Goal: Navigation & Orientation: Find specific page/section

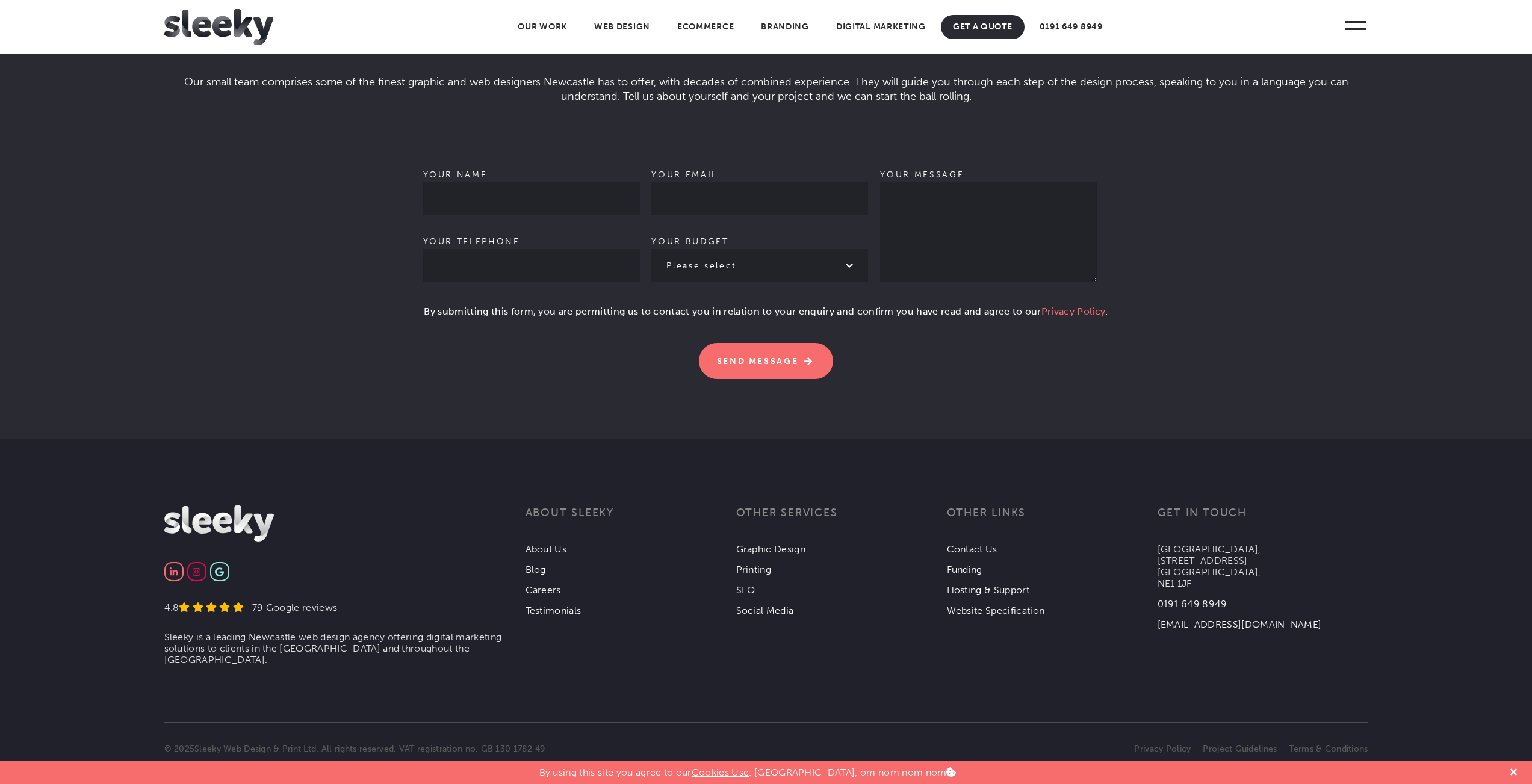
scroll to position [3476, 0]
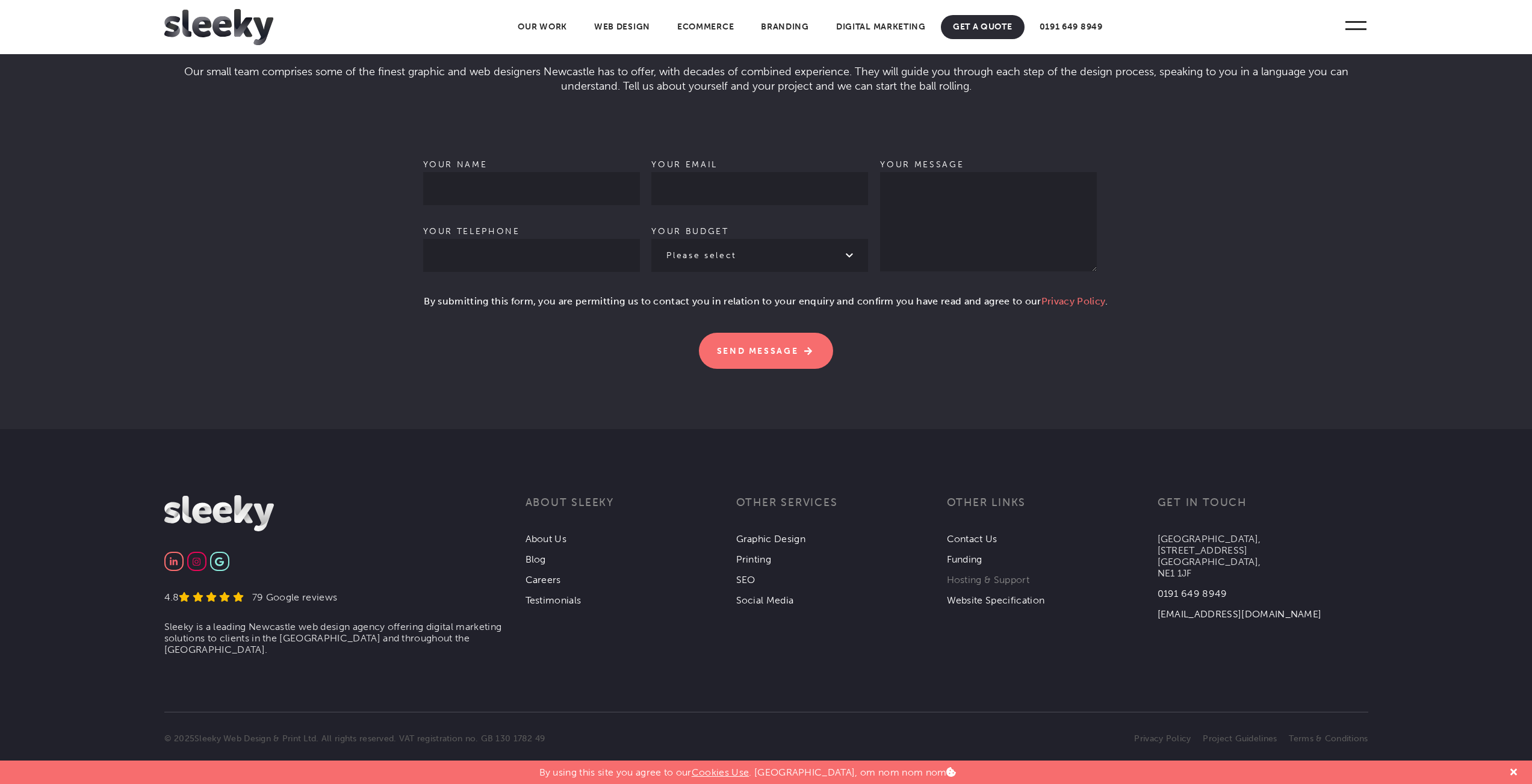
click at [1011, 574] on link "Hosting & Support" at bounding box center [988, 579] width 82 height 12
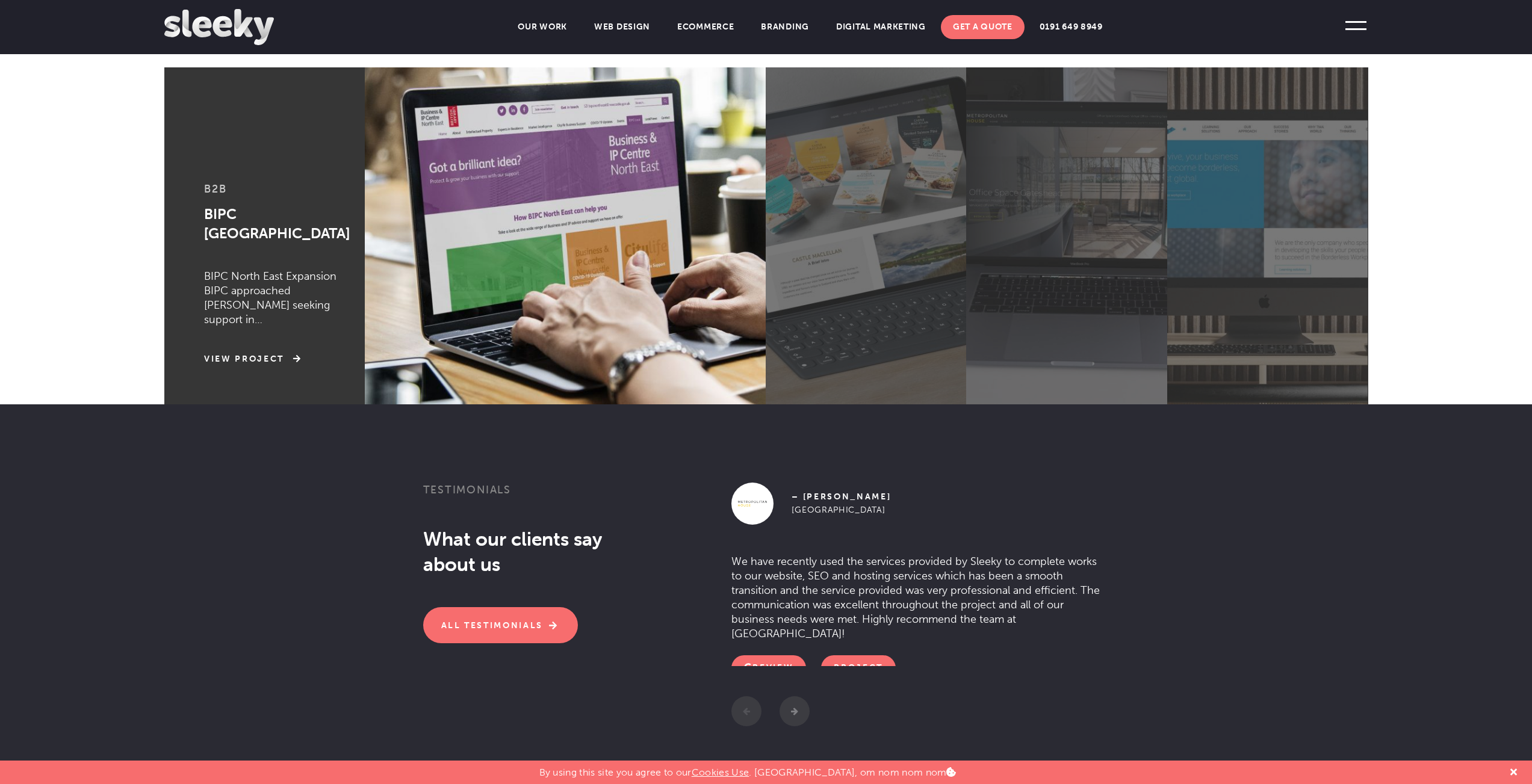
scroll to position [886, 0]
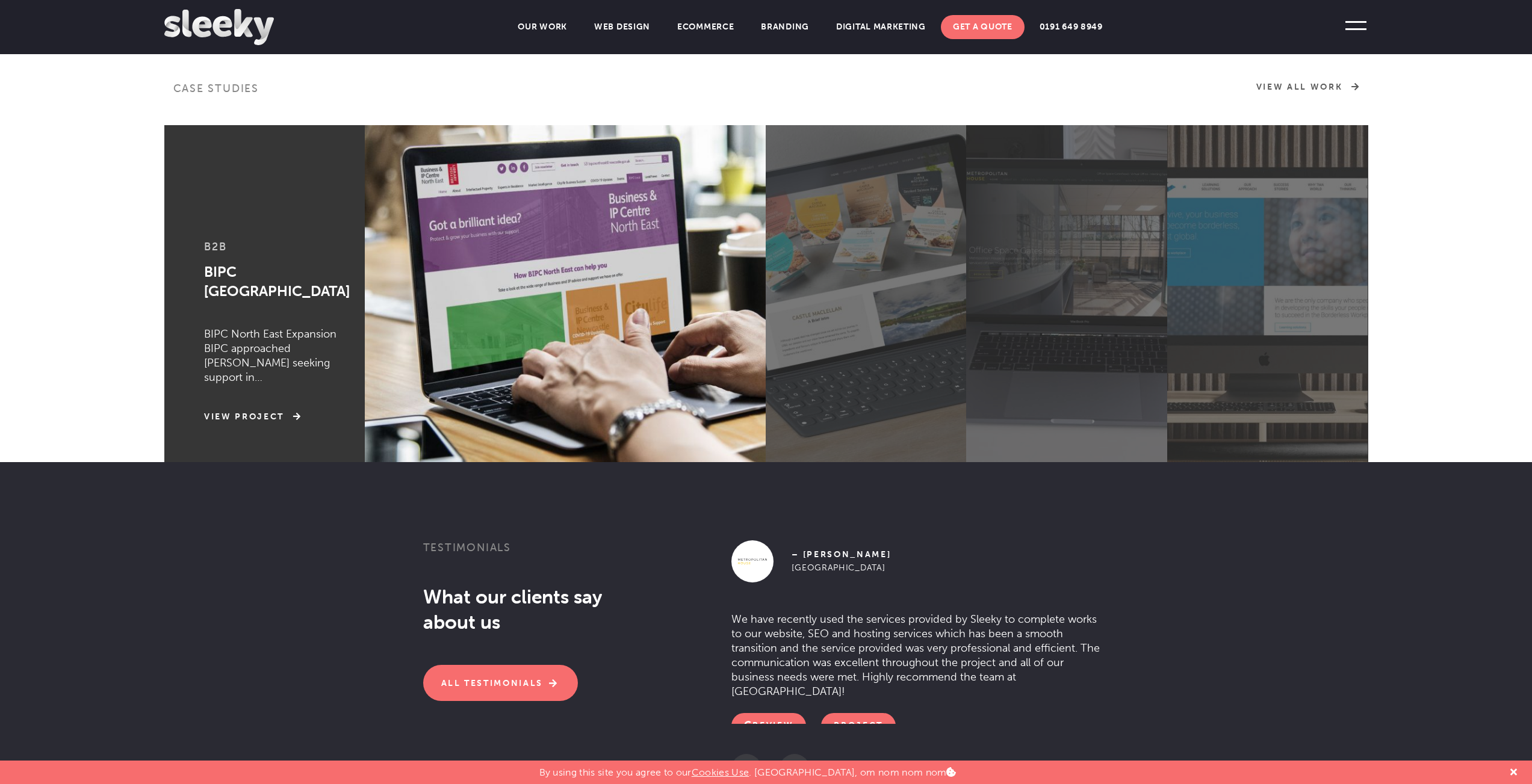
click at [909, 388] on label at bounding box center [866, 293] width 200 height 337
click at [0, 0] on input "radio" at bounding box center [0, 0] width 0 height 0
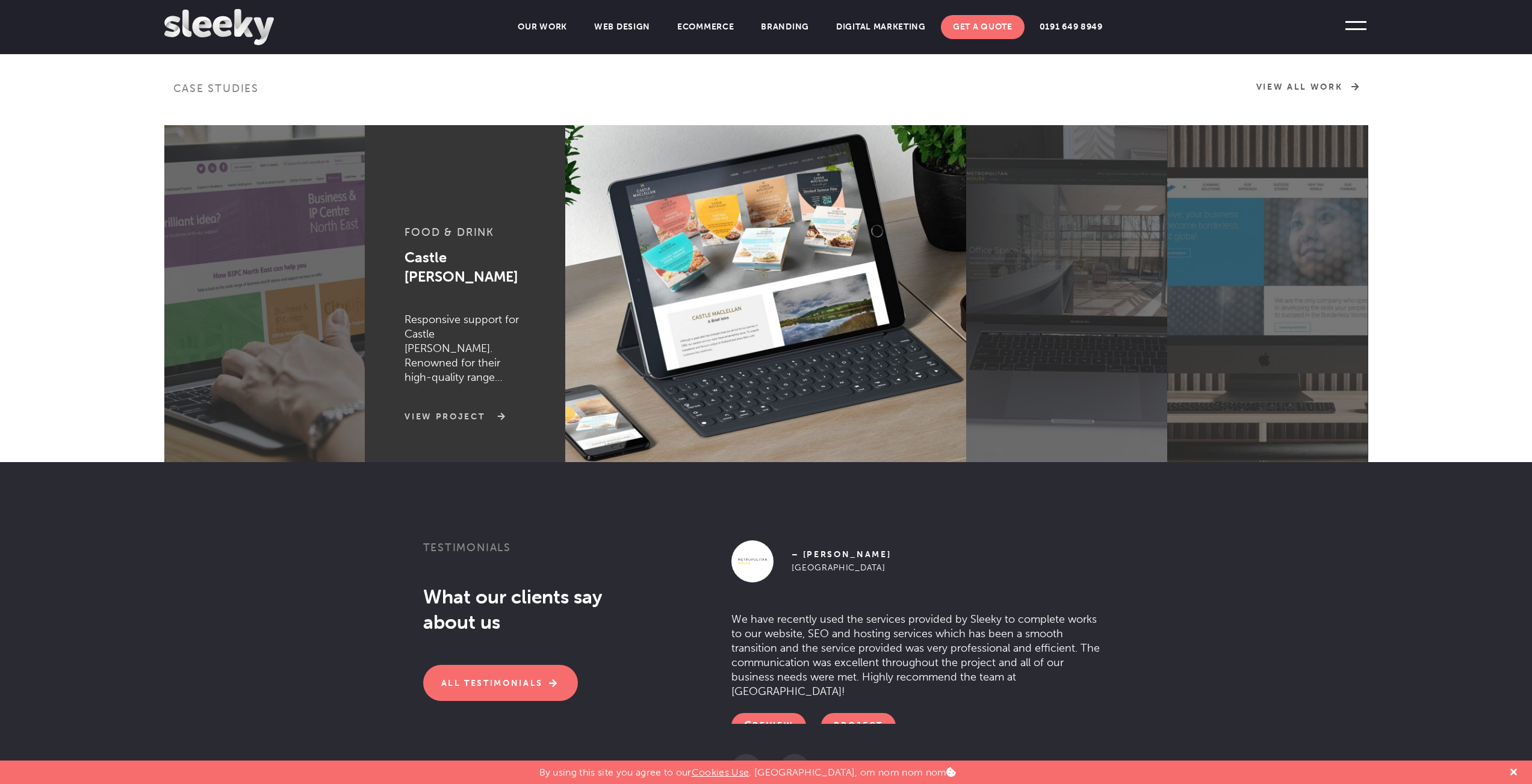
click at [467, 421] on link "View Project" at bounding box center [452, 417] width 96 height 12
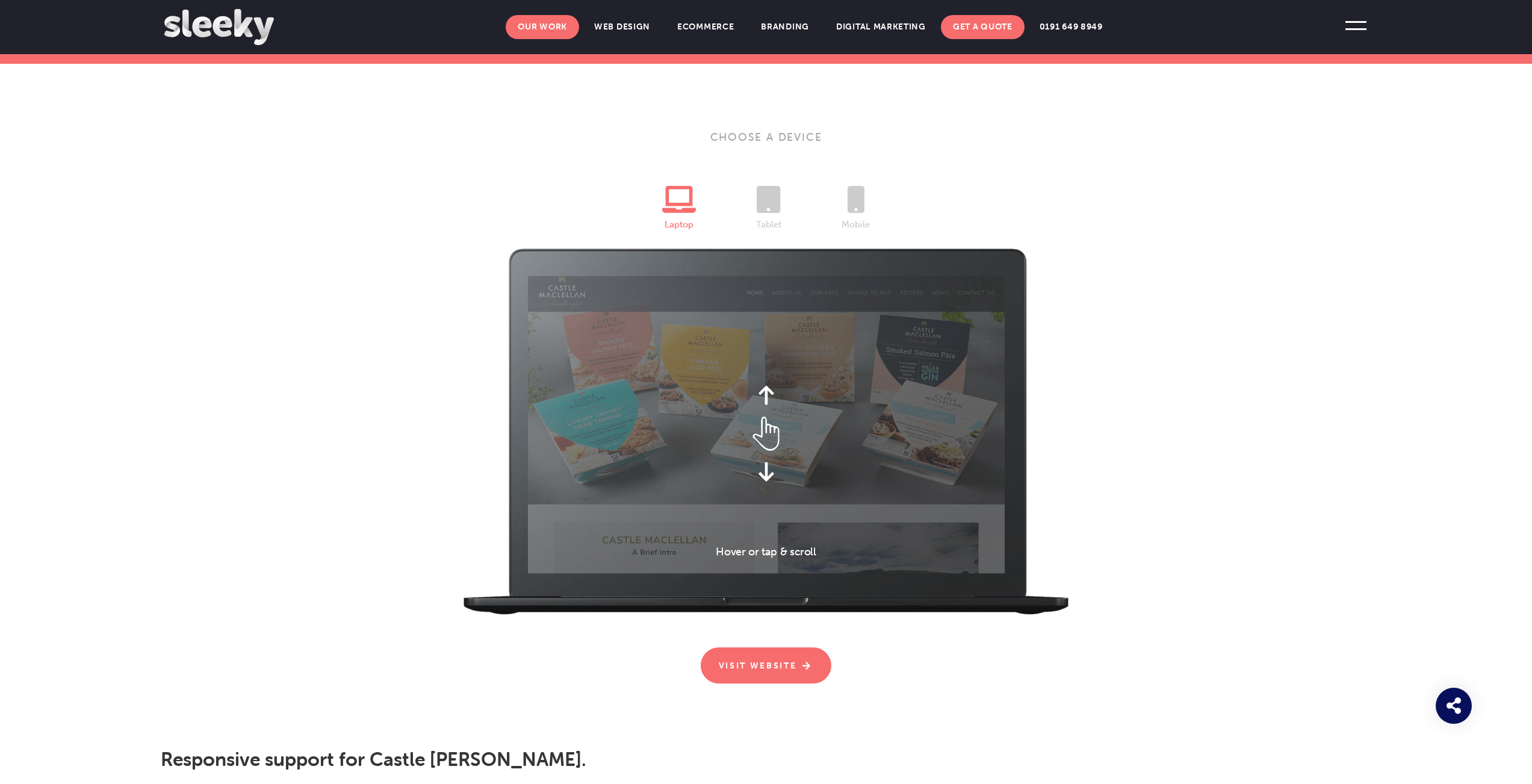
click at [558, 31] on link "Our Work" at bounding box center [543, 27] width 74 height 24
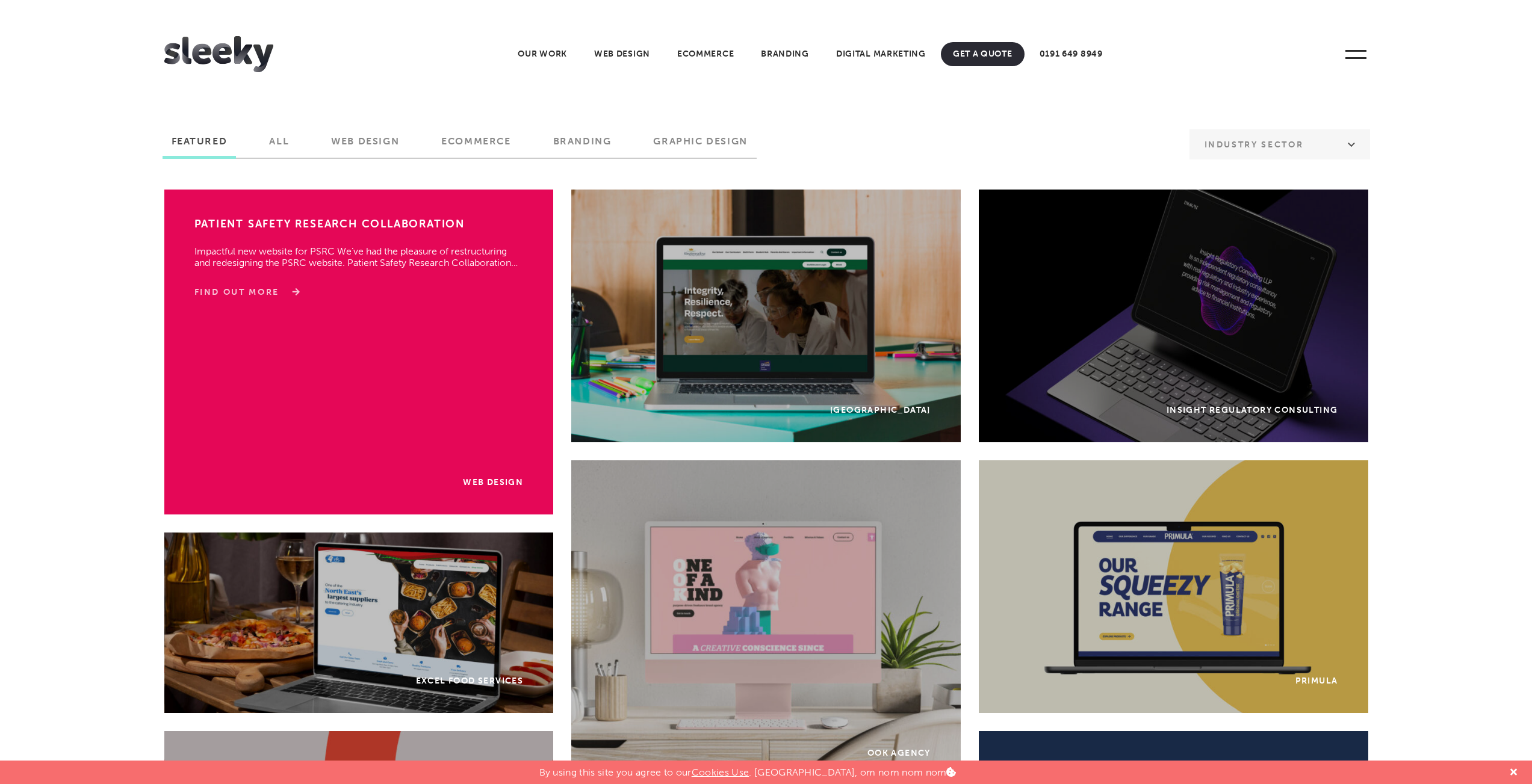
click at [249, 295] on link "Find Out More" at bounding box center [246, 292] width 102 height 12
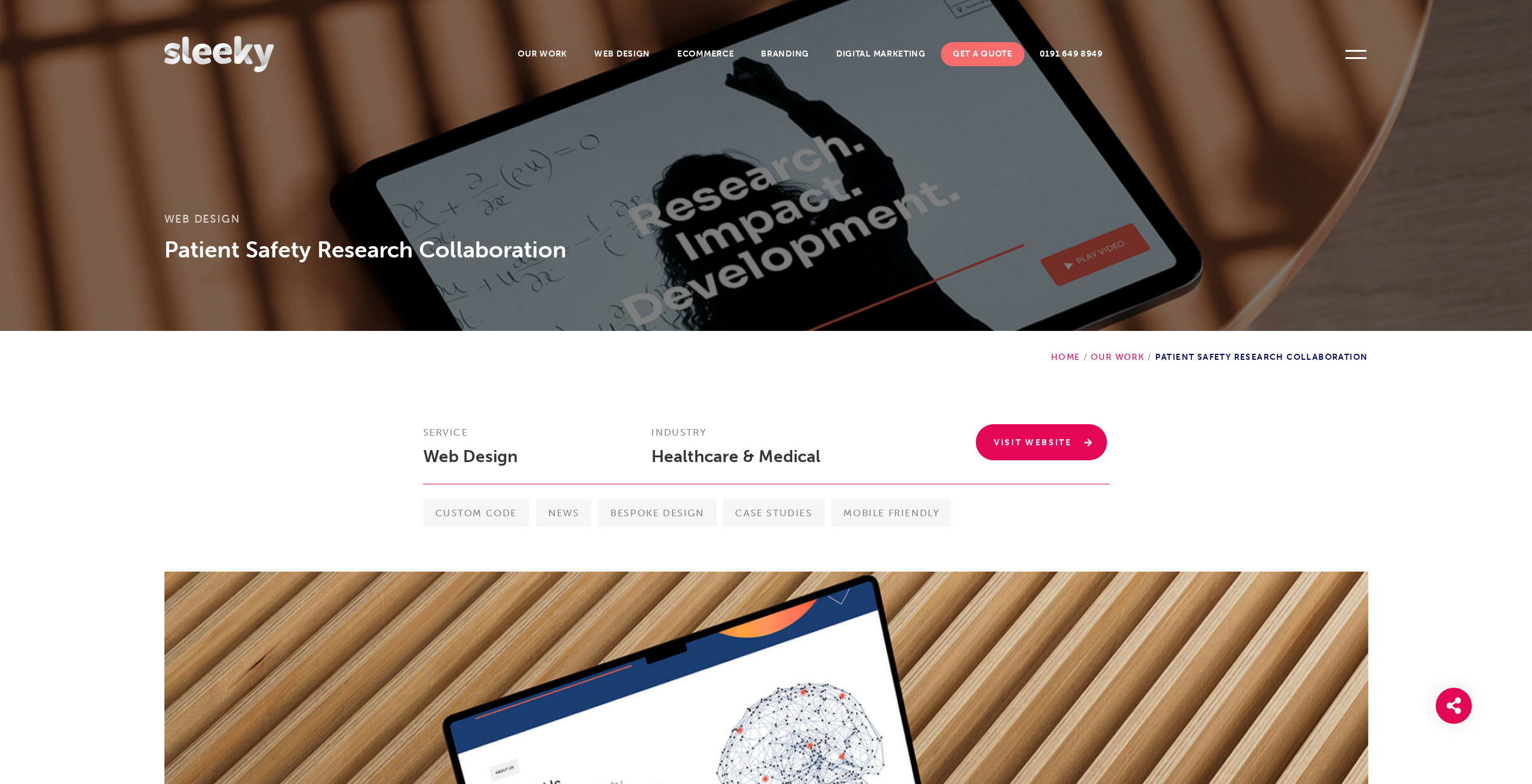
click at [1037, 455] on link "Visit Website" at bounding box center [1042, 442] width 131 height 36
